Goal: Task Accomplishment & Management: Use online tool/utility

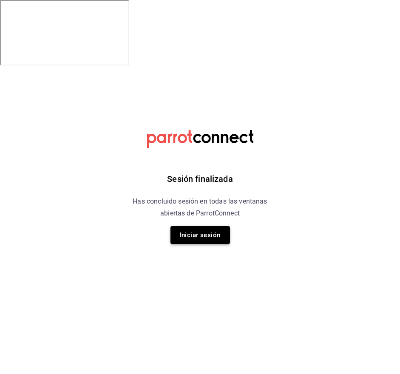
click at [220, 235] on button "Iniciar sesión" at bounding box center [201, 235] width 60 height 18
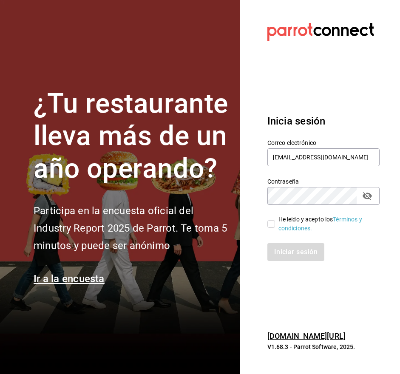
click at [270, 221] on input "He leído y acepto los Términos y condiciones." at bounding box center [272, 224] width 8 height 8
checkbox input "true"
click at [285, 249] on button "Iniciar sesión" at bounding box center [297, 252] width 58 height 18
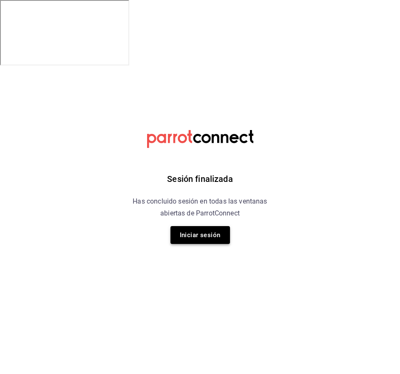
click at [225, 242] on button "Iniciar sesión" at bounding box center [201, 235] width 60 height 18
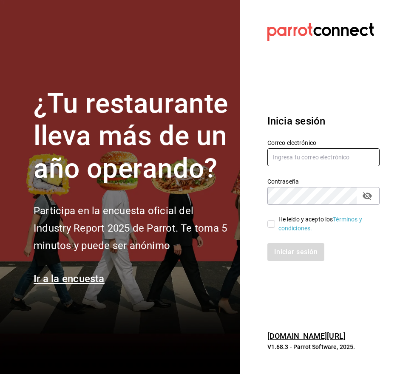
type input "[EMAIL_ADDRESS][DOMAIN_NAME]"
click at [272, 228] on label "He leído y acepto los Términos y condiciones." at bounding box center [321, 224] width 106 height 18
click at [272, 228] on input "He leído y acepto los Términos y condiciones." at bounding box center [272, 224] width 8 height 8
checkbox input "true"
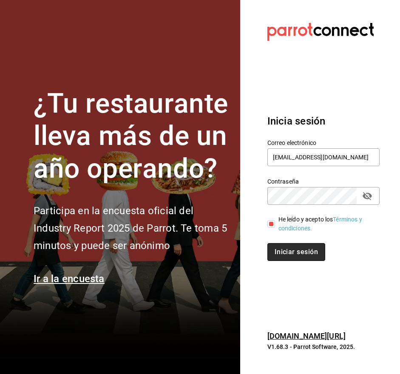
click at [283, 254] on button "Iniciar sesión" at bounding box center [297, 252] width 58 height 18
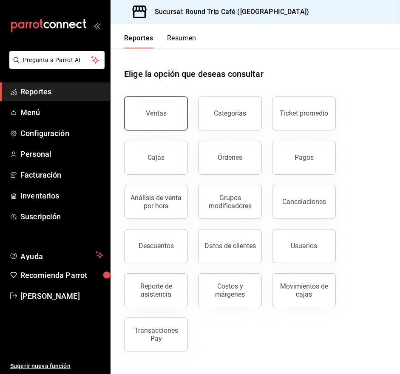
click at [154, 108] on button "Ventas" at bounding box center [156, 114] width 64 height 34
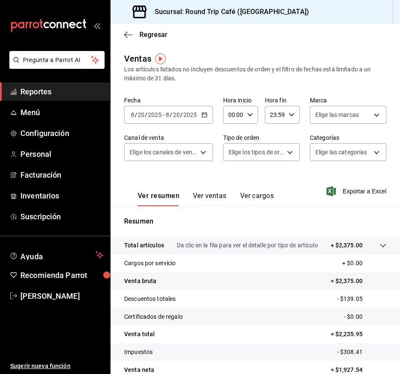
click at [205, 114] on \(Stroke\) "button" at bounding box center [204, 114] width 5 height 0
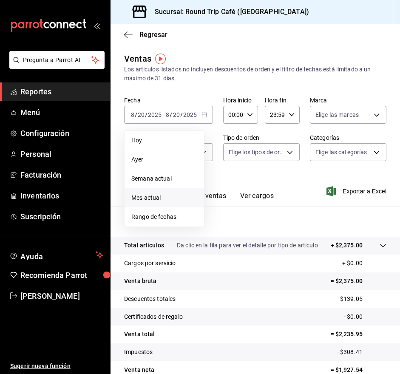
click at [172, 194] on span "Mes actual" at bounding box center [164, 198] width 66 height 9
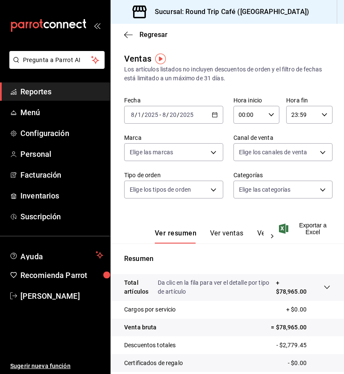
scroll to position [88, 0]
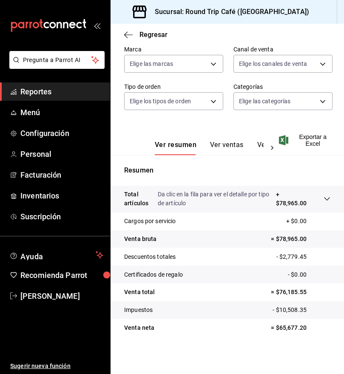
click at [233, 141] on button "Ver ventas" at bounding box center [227, 148] width 34 height 14
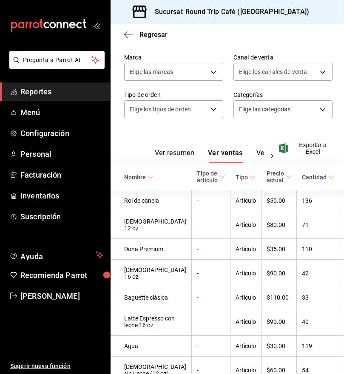
scroll to position [80, 0]
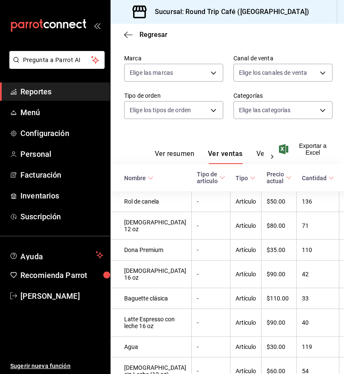
click at [328, 180] on icon at bounding box center [331, 178] width 6 height 6
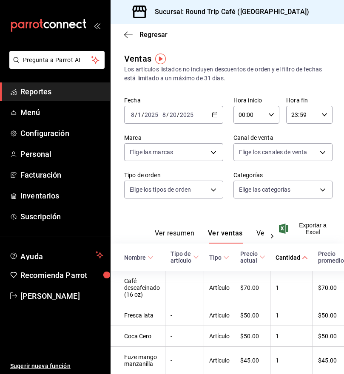
click at [286, 261] on th "Cantidad" at bounding box center [292, 257] width 43 height 27
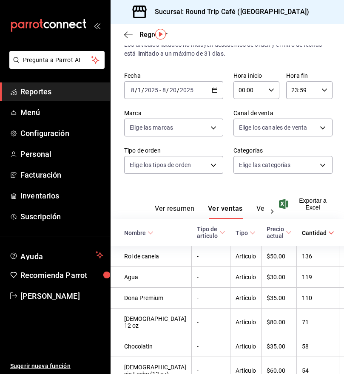
scroll to position [32, 0]
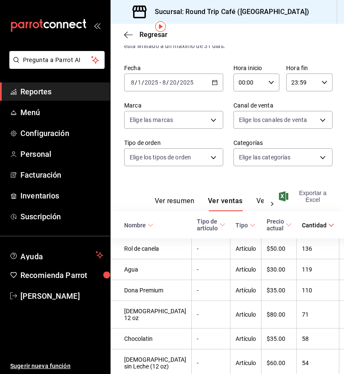
click at [306, 198] on span "Exportar a Excel" at bounding box center [306, 197] width 50 height 14
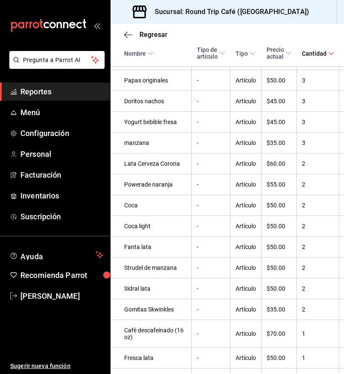
scroll to position [1656, 0]
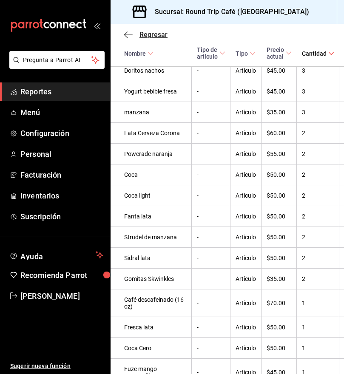
click at [129, 33] on icon "button" at bounding box center [128, 35] width 9 height 8
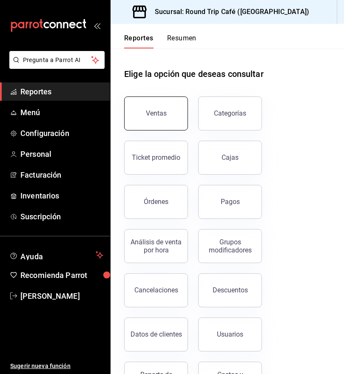
click at [155, 117] on button "Ventas" at bounding box center [156, 114] width 64 height 34
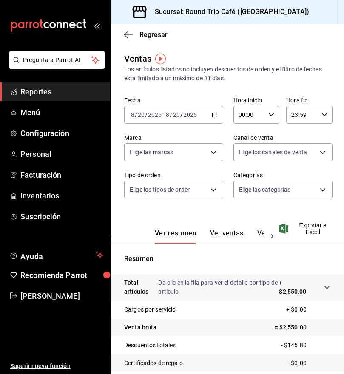
click at [213, 114] on icon "button" at bounding box center [215, 115] width 6 height 6
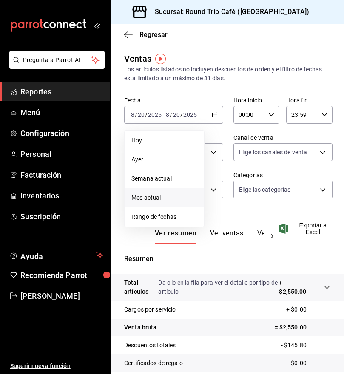
click at [168, 194] on span "Mes actual" at bounding box center [164, 198] width 66 height 9
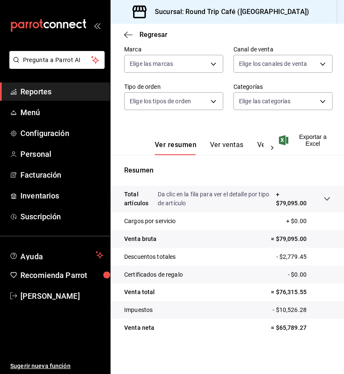
scroll to position [88, 0]
click at [226, 150] on button "Ver ventas" at bounding box center [227, 148] width 34 height 14
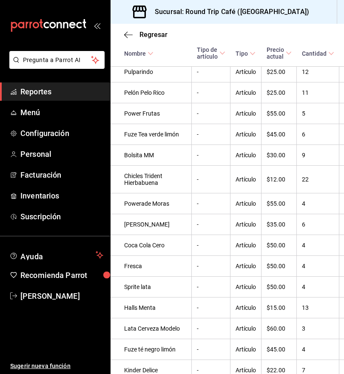
scroll to position [1129, 0]
